Goal: Transaction & Acquisition: Subscribe to service/newsletter

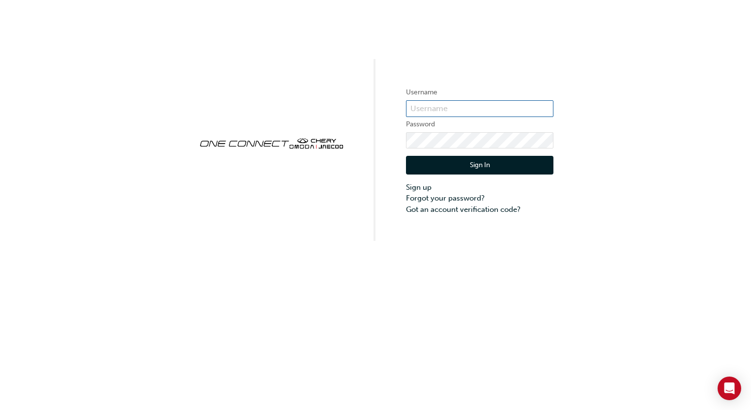
click at [477, 109] on input "text" at bounding box center [479, 108] width 147 height 17
click at [379, 268] on div "Username Password Sign In Sign up Forgot your password? Got an account verifica…" at bounding box center [375, 205] width 751 height 410
click at [411, 186] on link "Sign up" at bounding box center [479, 187] width 147 height 11
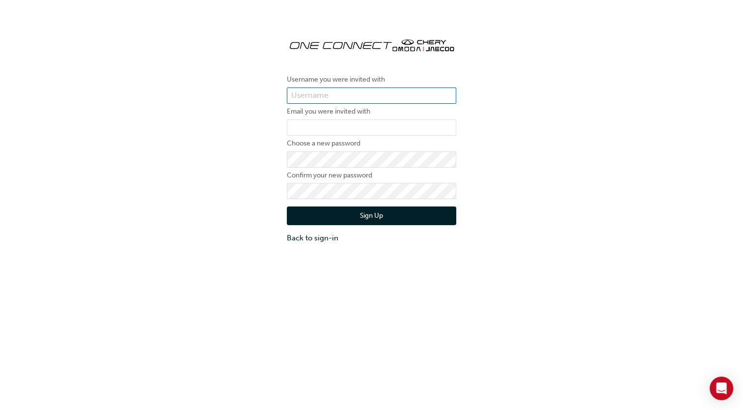
click at [323, 95] on input "text" at bounding box center [372, 95] width 170 height 17
type input "chris.prestidge@inghamdriven.nz"
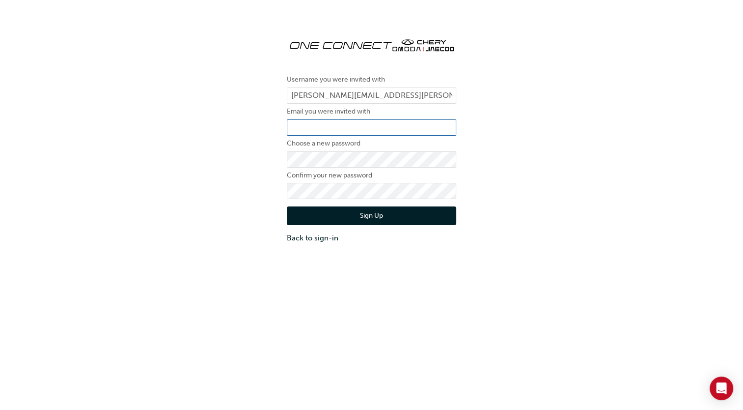
click at [351, 127] on input "email" at bounding box center [372, 127] width 170 height 17
type input "chris.prestidge@inghamdriven.nz"
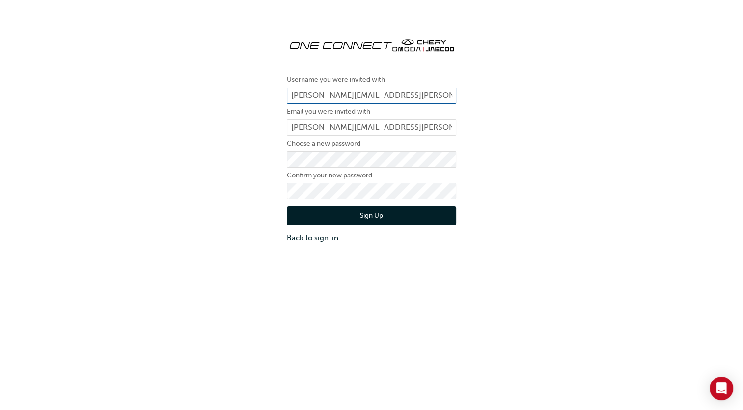
click at [417, 95] on input "chris.prestidge@inghamdriven.nz" at bounding box center [372, 95] width 170 height 17
click at [382, 213] on button "Sign Up" at bounding box center [372, 215] width 170 height 19
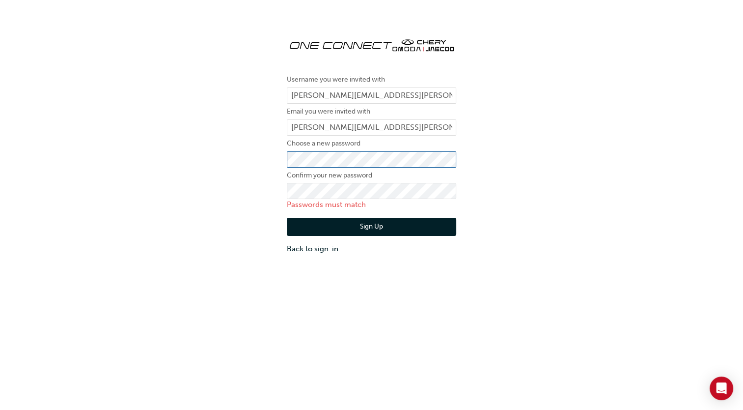
click at [230, 156] on div "Username you were invited with chris.prestidge@inghamdriven.nz Email you were i…" at bounding box center [371, 142] width 743 height 240
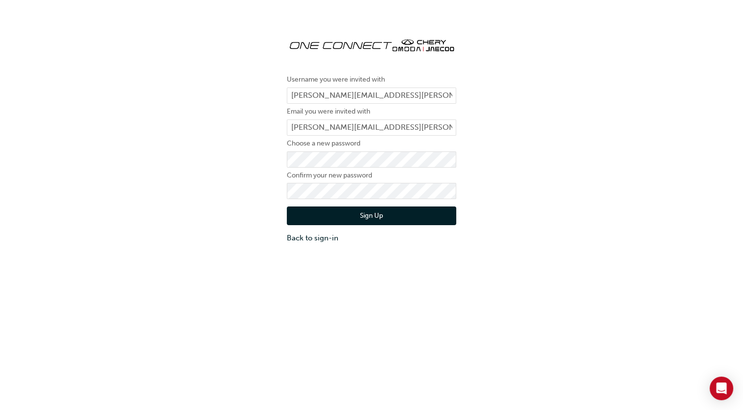
drag, startPoint x: 93, startPoint y: 288, endPoint x: 100, endPoint y: 286, distance: 7.8
click at [93, 288] on div "Username you were invited with chris.prestidge@inghamdriven.nz Email you were i…" at bounding box center [371, 227] width 743 height 410
click at [360, 213] on button "Sign Up" at bounding box center [372, 215] width 170 height 19
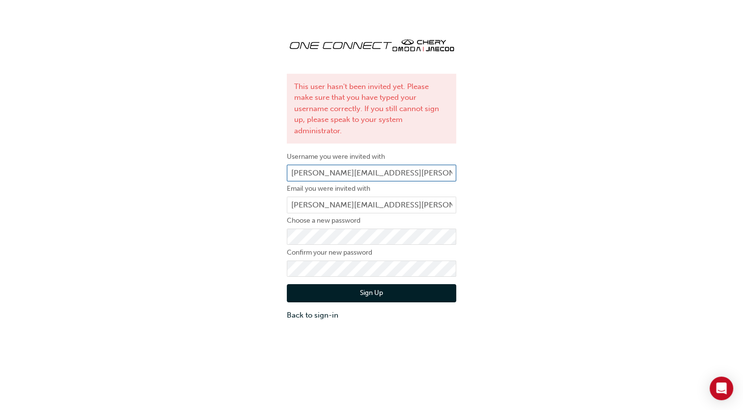
click at [419, 165] on input "chris.prestidge@inghamdriven.nz" at bounding box center [372, 173] width 170 height 17
drag, startPoint x: 418, startPoint y: 160, endPoint x: 267, endPoint y: 163, distance: 150.4
click at [267, 163] on div "This user hasn't been invited yet. Please make sure that you have typed your us…" at bounding box center [371, 175] width 743 height 306
type input "Chris Prestidge"
click at [364, 285] on button "Sign Up" at bounding box center [372, 293] width 170 height 19
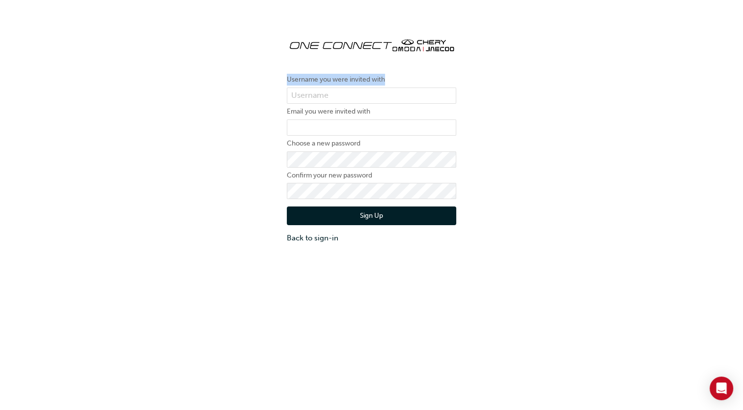
drag, startPoint x: 387, startPoint y: 77, endPoint x: 282, endPoint y: 81, distance: 104.7
click at [282, 81] on div "Username you were invited with Email you were invited with Choose a new passwor…" at bounding box center [372, 136] width 184 height 228
copy label "Username you were invited with"
